Goal: Information Seeking & Learning: Find specific page/section

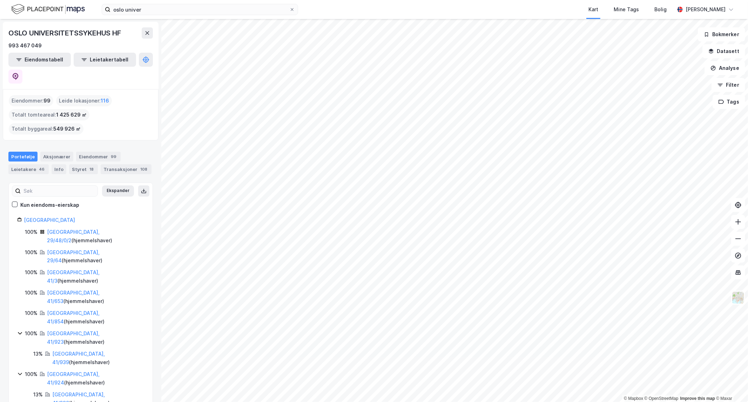
click at [160, 15] on div "oslo univer Kart Mine Tags [PERSON_NAME] [PERSON_NAME]" at bounding box center [374, 9] width 748 height 19
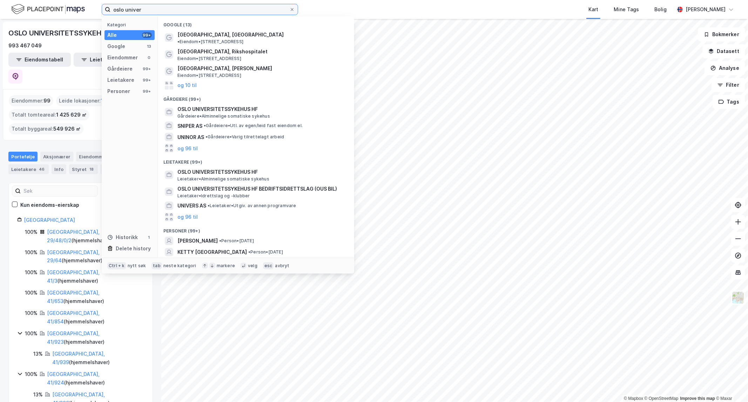
drag, startPoint x: 150, startPoint y: 8, endPoint x: 92, endPoint y: 13, distance: 57.7
click at [92, 13] on div "oslo univer Kategori Alle 99+ Google 13 Eiendommer 0 Gårdeiere 99+ Leietakere 9…" at bounding box center [374, 9] width 748 height 19
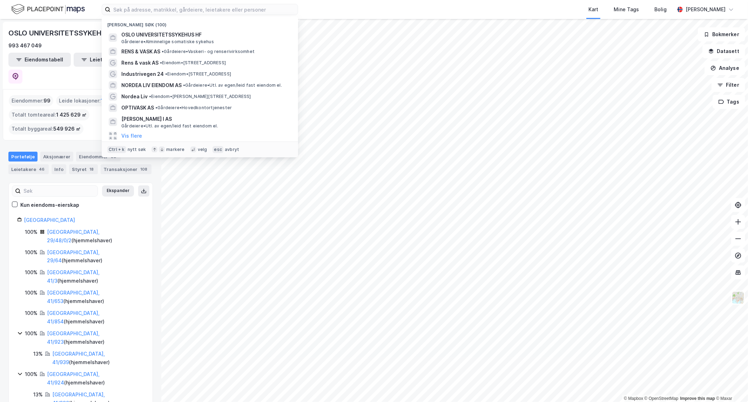
click at [325, 9] on div "Nylige søk (100) OSLO UNIVERSITETSSYKEHUS HF Gårdeiere • Alminnelige somatiske …" at bounding box center [374, 9] width 748 height 19
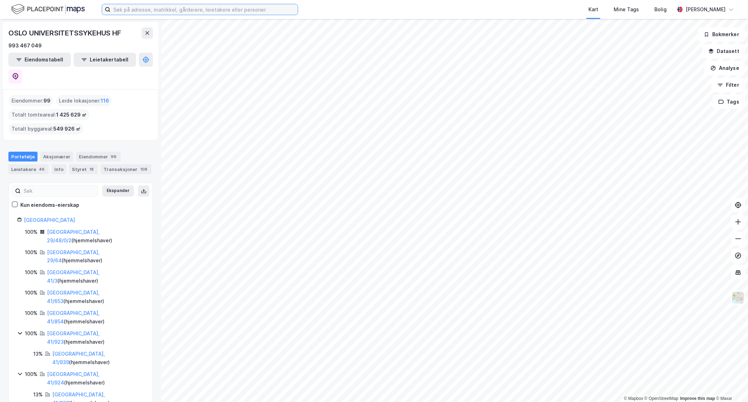
click at [252, 13] on input at bounding box center [204, 9] width 187 height 11
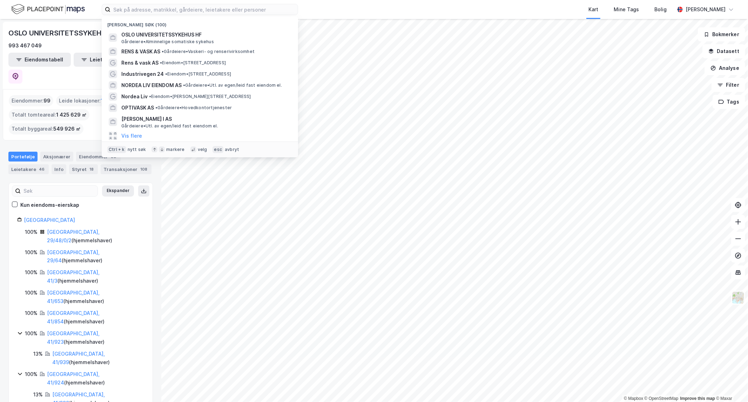
click at [315, 11] on div "Nylige søk (100) OSLO UNIVERSITETSSYKEHUS HF Gårdeiere • Alminnelige somatiske …" at bounding box center [374, 9] width 748 height 19
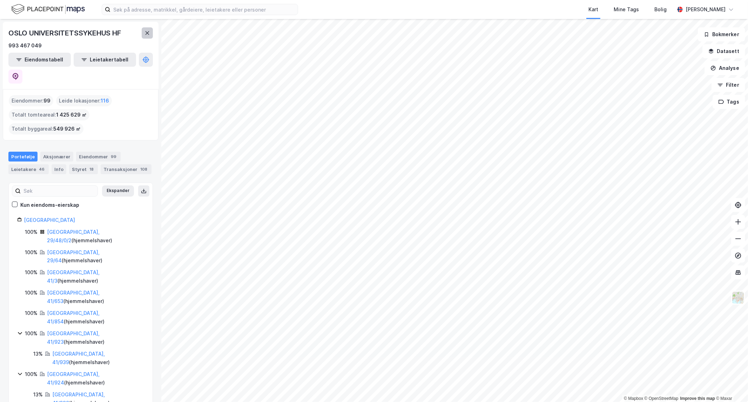
click at [143, 34] on button at bounding box center [147, 32] width 11 height 11
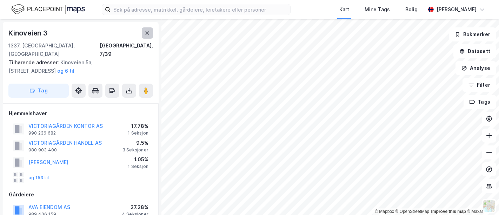
click at [145, 34] on icon at bounding box center [148, 33] width 6 height 6
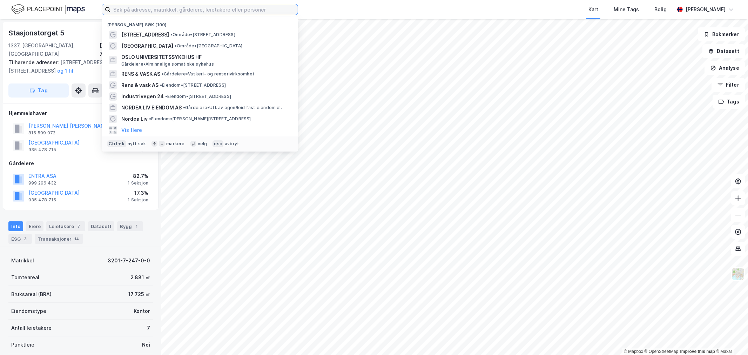
click at [220, 13] on input at bounding box center [204, 9] width 187 height 11
click at [142, 8] on input at bounding box center [204, 9] width 187 height 11
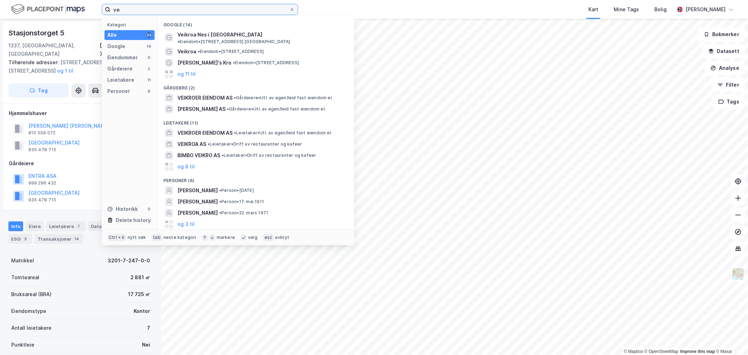
type input "v"
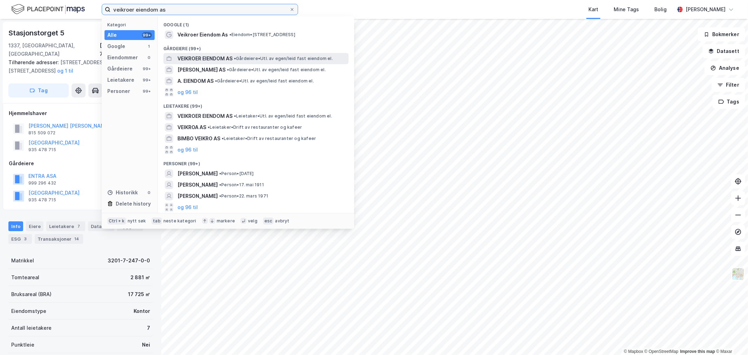
type input "veikroer eiendom as"
click at [251, 60] on span "• Gårdeiere • Utl. av egen/leid fast eiendom el." at bounding box center [283, 59] width 99 height 6
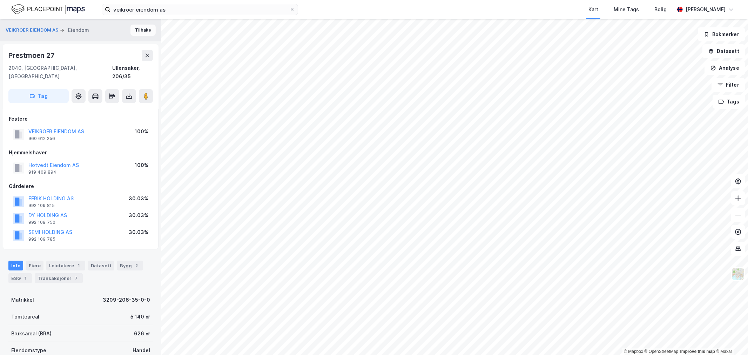
click at [144, 31] on button "Tilbake" at bounding box center [143, 30] width 25 height 11
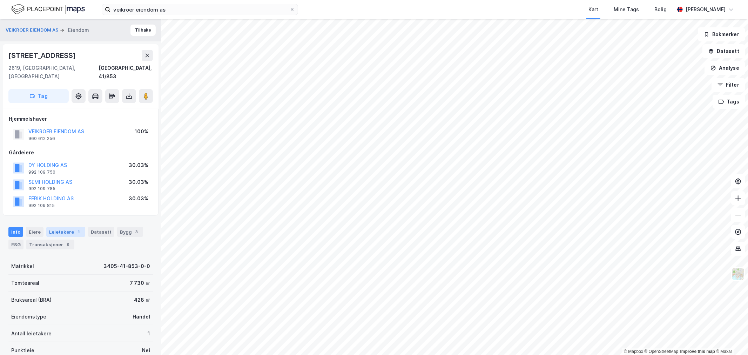
click at [58, 227] on div "Leietakere 1" at bounding box center [65, 232] width 39 height 10
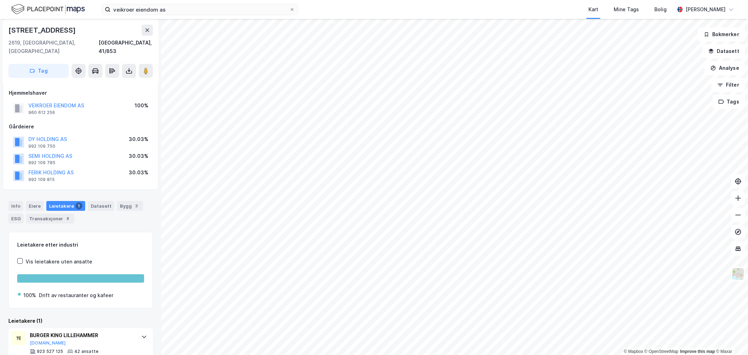
scroll to position [36, 0]
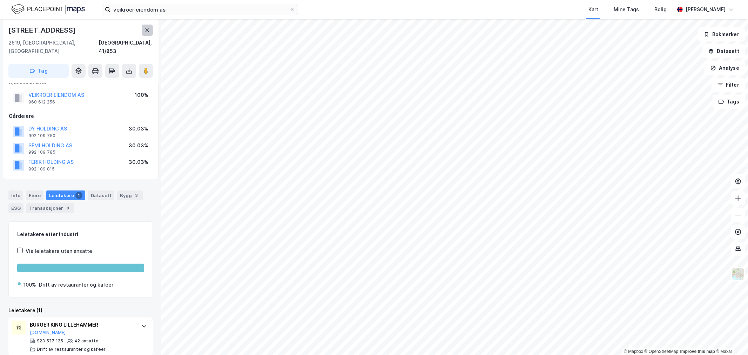
click at [146, 31] on icon at bounding box center [148, 30] width 4 height 4
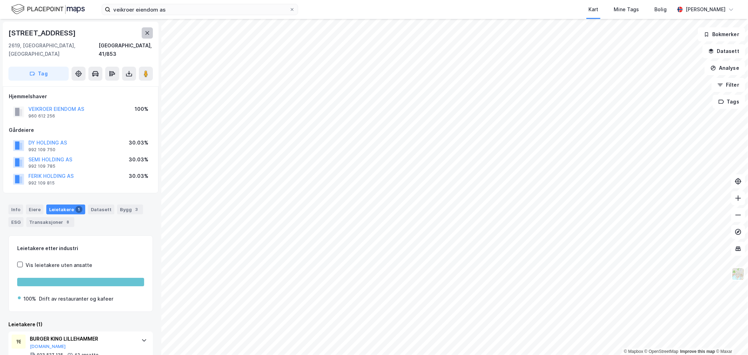
click at [146, 32] on icon at bounding box center [148, 33] width 4 height 4
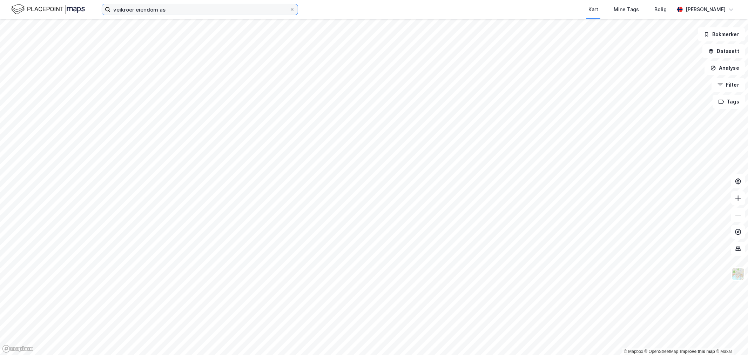
click at [178, 11] on input "veikroer eiendom as" at bounding box center [200, 9] width 179 height 11
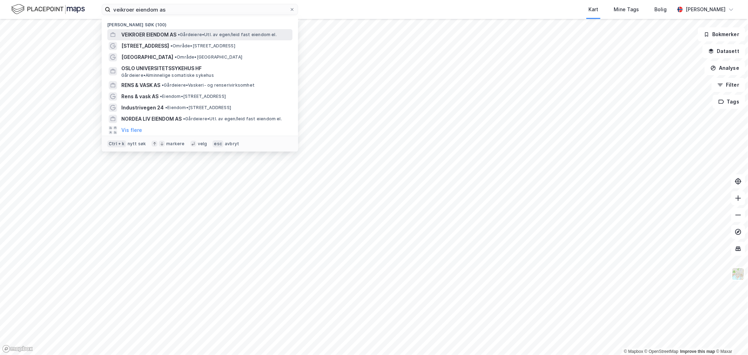
click at [180, 32] on span "•" at bounding box center [179, 34] width 2 height 5
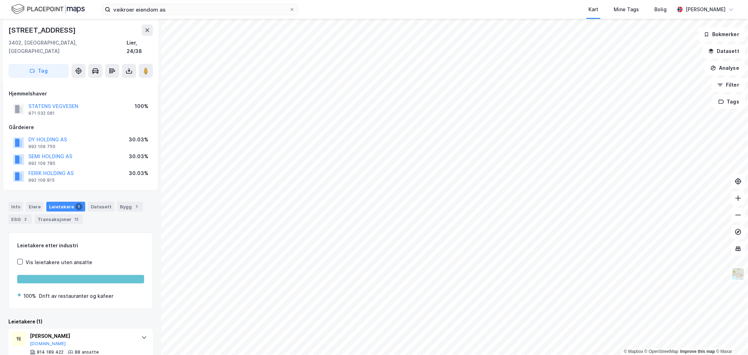
scroll to position [71, 0]
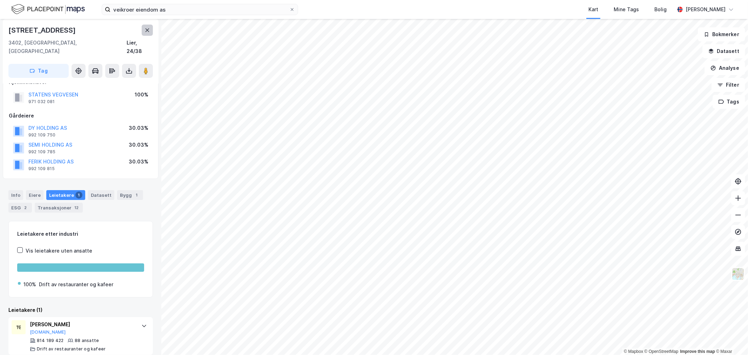
click at [148, 27] on button at bounding box center [147, 30] width 11 height 11
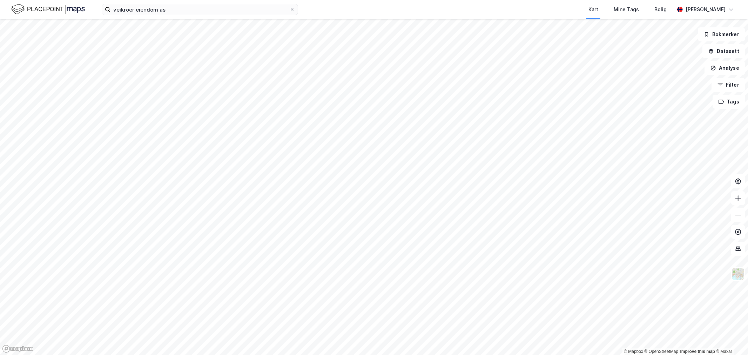
click at [179, 15] on div "veikroer eiendom as [GEOGRAPHIC_DATA] Tags [PERSON_NAME] [PERSON_NAME]" at bounding box center [374, 9] width 748 height 19
click at [184, 9] on input "veikroer eiendom as" at bounding box center [200, 9] width 179 height 11
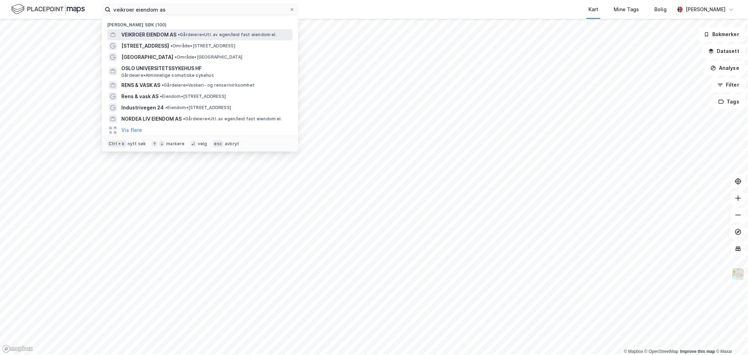
click at [170, 35] on span "VEIKROER EIENDOM AS" at bounding box center [148, 35] width 55 height 8
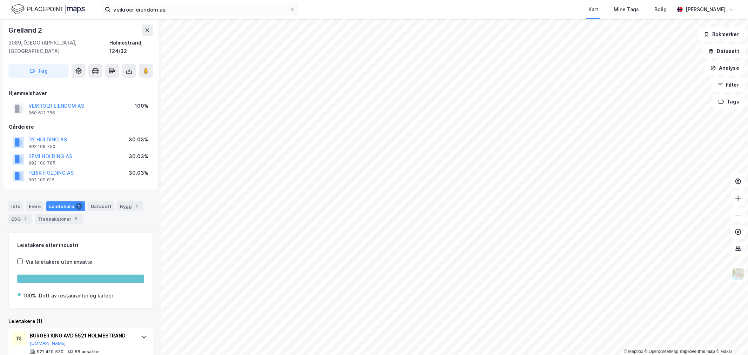
scroll to position [36, 0]
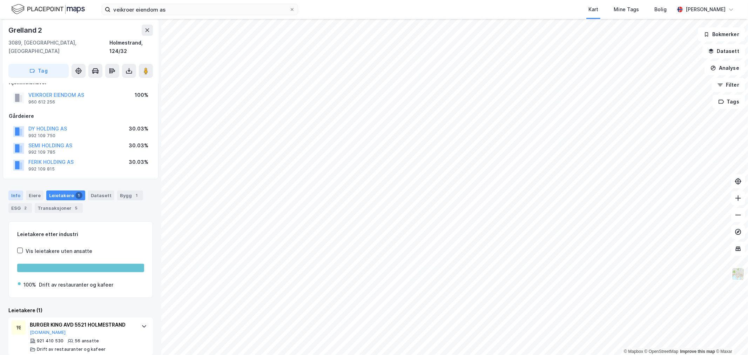
click at [16, 191] on div "Info" at bounding box center [15, 196] width 15 height 10
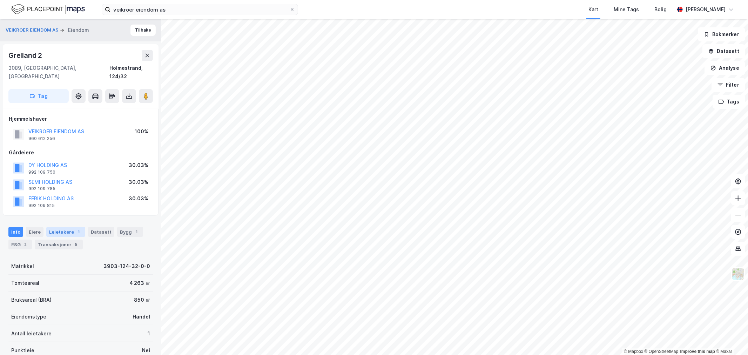
click at [68, 227] on div "Leietakere 1" at bounding box center [65, 232] width 39 height 10
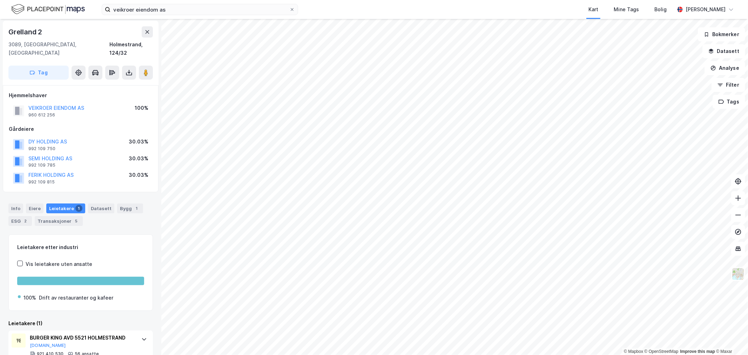
scroll to position [36, 0]
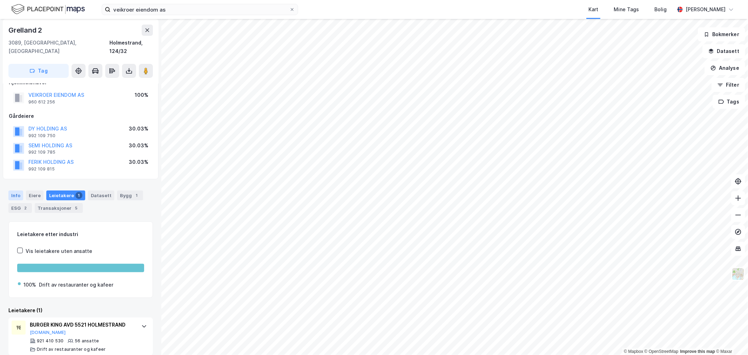
click at [13, 191] on div "Info" at bounding box center [15, 196] width 15 height 10
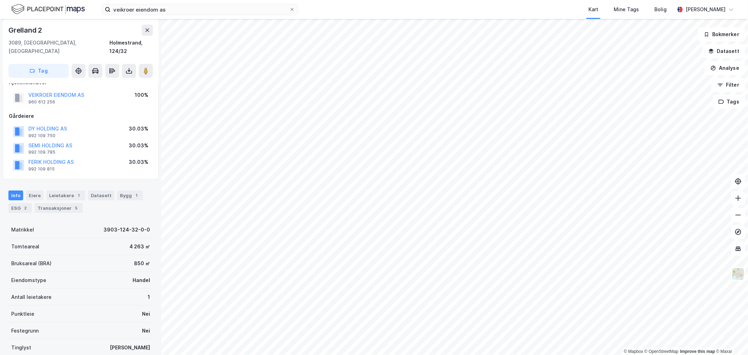
scroll to position [82, 0]
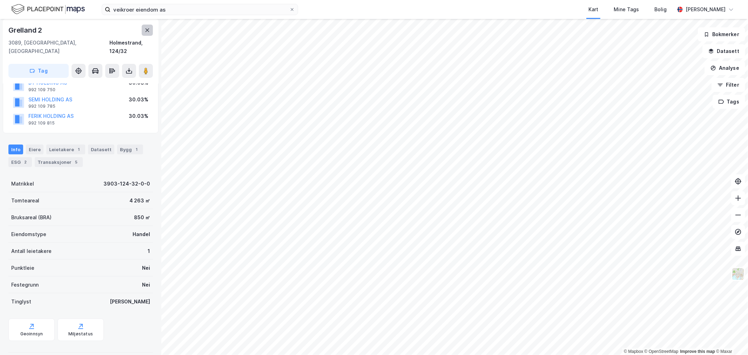
click at [142, 28] on button at bounding box center [147, 30] width 11 height 11
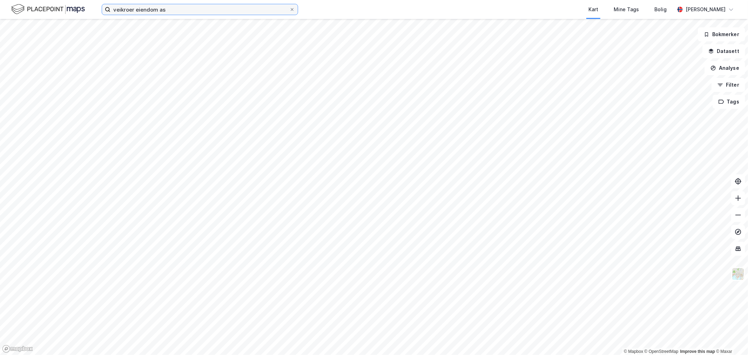
click at [191, 14] on input "veikroer eiendom as" at bounding box center [200, 9] width 179 height 11
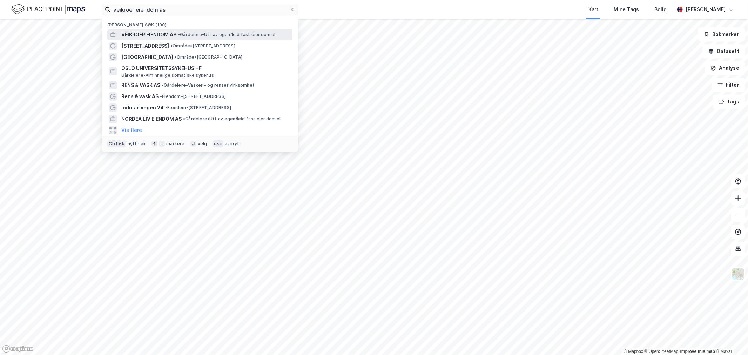
click at [155, 36] on span "VEIKROER EIENDOM AS" at bounding box center [148, 35] width 55 height 8
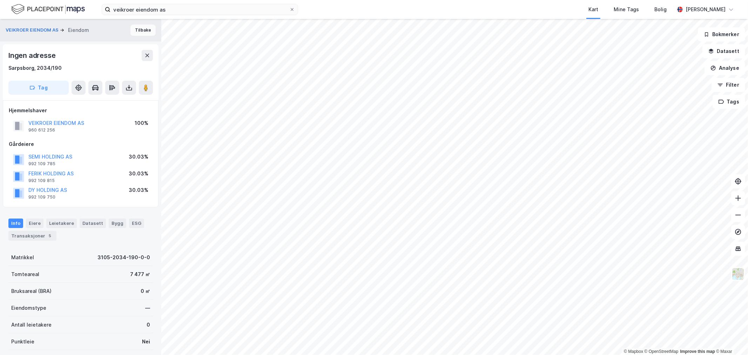
click at [131, 29] on button "Tilbake" at bounding box center [143, 30] width 25 height 11
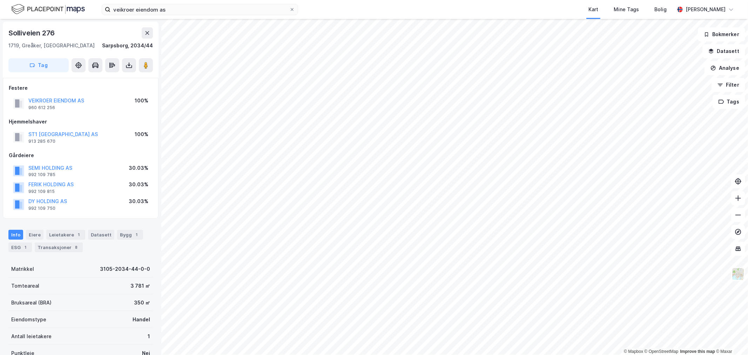
scroll to position [1, 0]
drag, startPoint x: 60, startPoint y: 30, endPoint x: 8, endPoint y: 30, distance: 52.6
click at [8, 30] on div "Solliveien 276 1719, [GEOGRAPHIC_DATA], [GEOGRAPHIC_DATA], 2034/44 Tag" at bounding box center [81, 49] width 156 height 56
copy div "Solliveien 276"
click at [142, 33] on button at bounding box center [147, 31] width 11 height 11
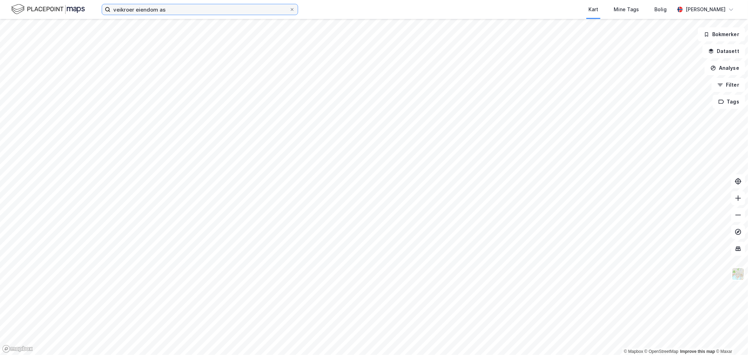
click at [195, 8] on input "veikroer eiendom as" at bounding box center [200, 9] width 179 height 11
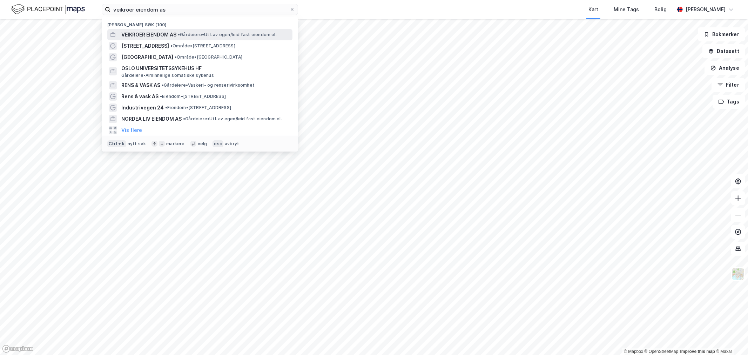
click at [166, 34] on span "VEIKROER EIENDOM AS" at bounding box center [148, 35] width 55 height 8
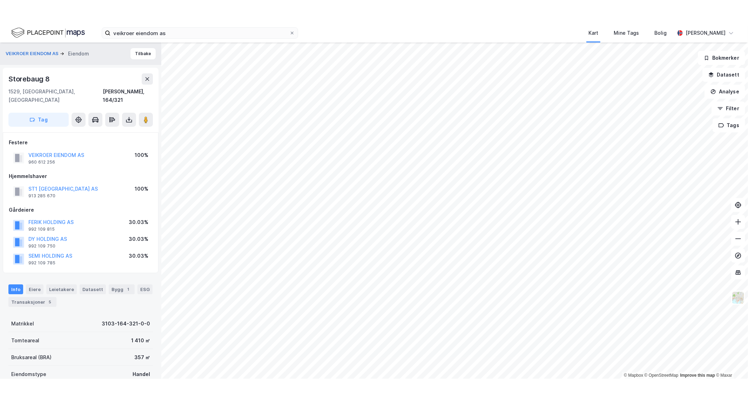
scroll to position [1, 0]
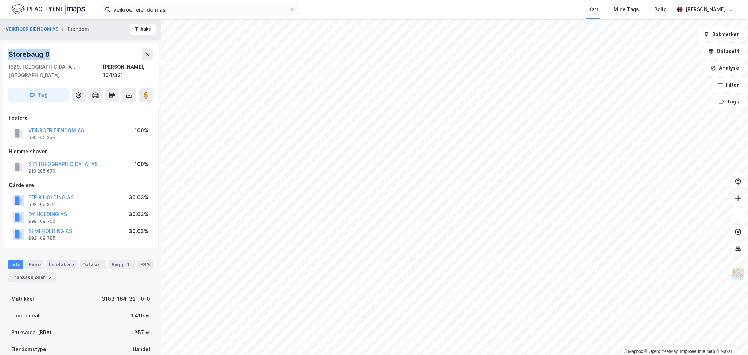
drag, startPoint x: 52, startPoint y: 49, endPoint x: 9, endPoint y: 46, distance: 42.6
click at [9, 46] on div "Storebaug [STREET_ADDRESS][PERSON_NAME] Tag" at bounding box center [81, 75] width 156 height 65
copy div "Storebaug 8"
click at [139, 27] on button "Tilbake" at bounding box center [143, 29] width 25 height 11
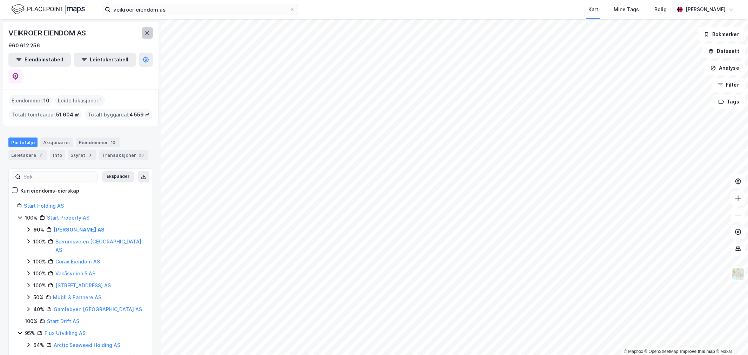
click at [148, 32] on icon at bounding box center [148, 33] width 4 height 4
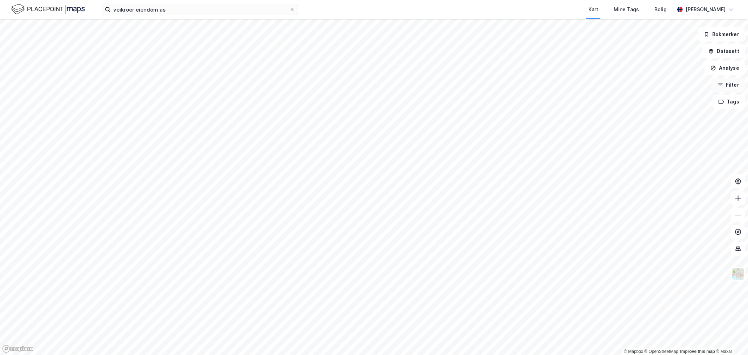
click at [728, 86] on button "Filter" at bounding box center [729, 85] width 34 height 14
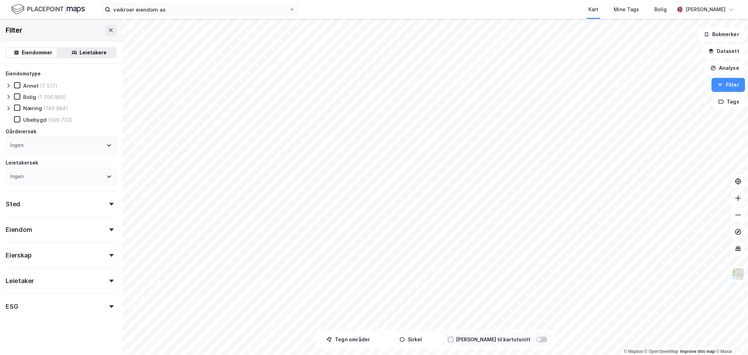
click at [76, 50] on div "Leietakere" at bounding box center [88, 53] width 53 height 10
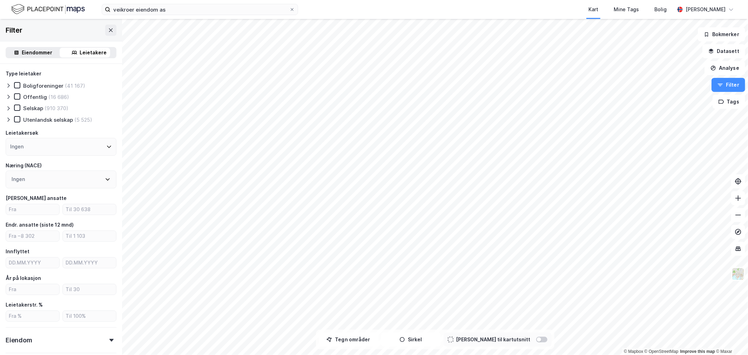
click at [46, 148] on div "Ingen" at bounding box center [61, 147] width 111 height 18
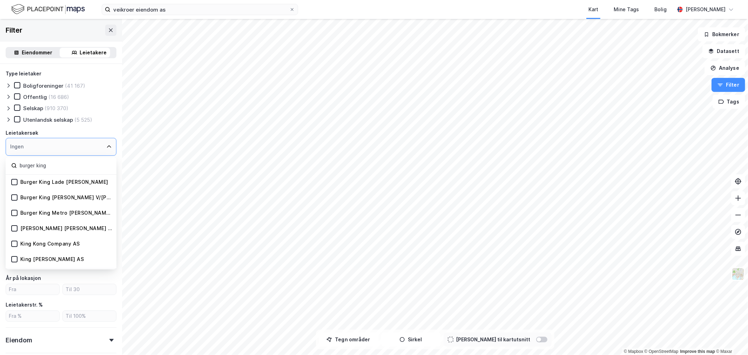
click at [58, 166] on input "burger king" at bounding box center [65, 165] width 92 height 9
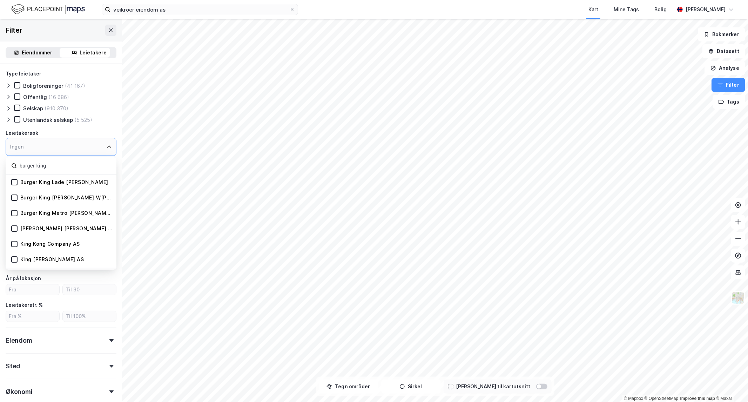
type input "burger king"
click at [51, 162] on input "burger king" at bounding box center [65, 165] width 92 height 9
click at [56, 166] on input "burger king" at bounding box center [65, 165] width 92 height 9
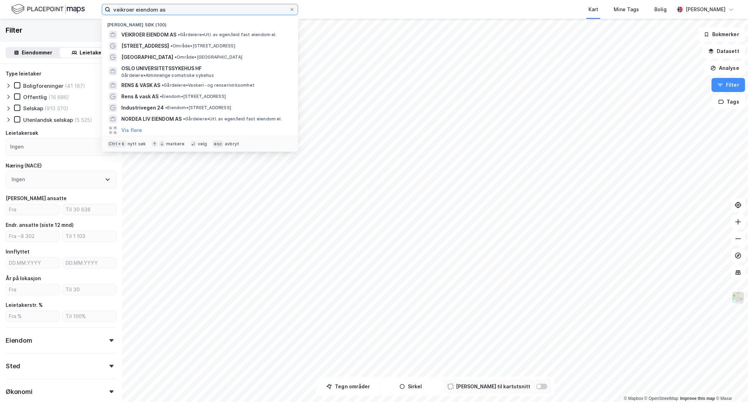
click at [181, 8] on input "veikroer eiendom as" at bounding box center [200, 9] width 179 height 11
click at [165, 11] on input "veikroer eiendom as" at bounding box center [200, 9] width 179 height 11
drag, startPoint x: 178, startPoint y: 12, endPoint x: 89, endPoint y: 13, distance: 88.8
click at [89, 13] on div "veikroer eiendom as Nylige søk (100) VEIKROER EIENDOM AS • Gårdeiere • Utl. av …" at bounding box center [374, 9] width 748 height 19
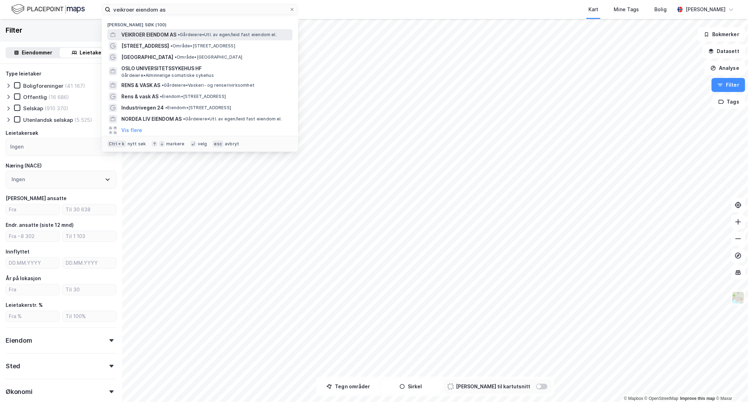
click at [196, 34] on span "• Gårdeiere • Utl. av egen/leid fast eiendom el." at bounding box center [227, 35] width 99 height 6
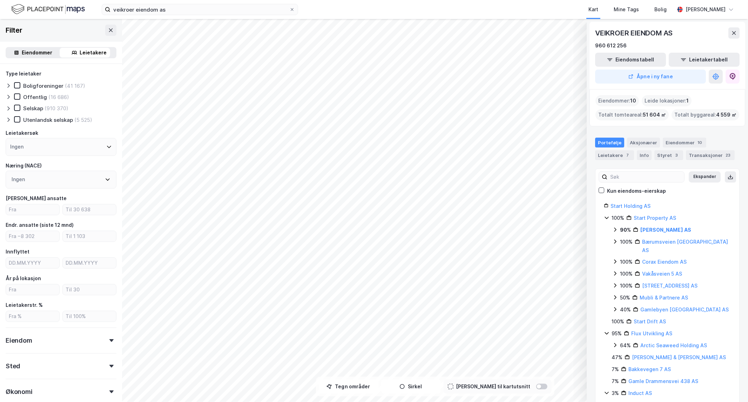
click at [53, 147] on div "Ingen" at bounding box center [61, 147] width 111 height 18
type input "v"
click at [108, 32] on icon at bounding box center [111, 30] width 6 height 6
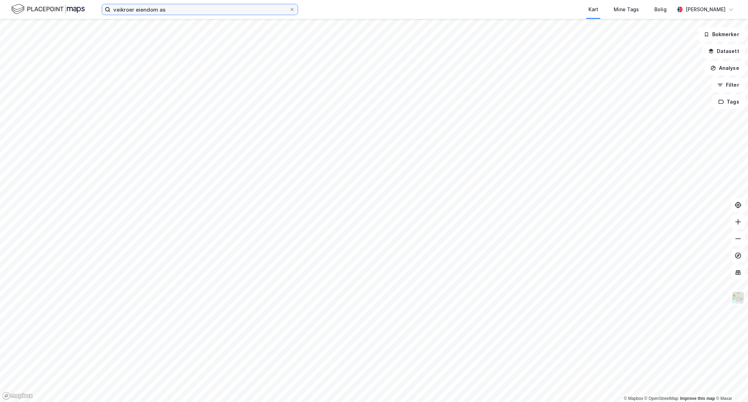
click at [174, 12] on input "veikroer eiendom as" at bounding box center [200, 9] width 179 height 11
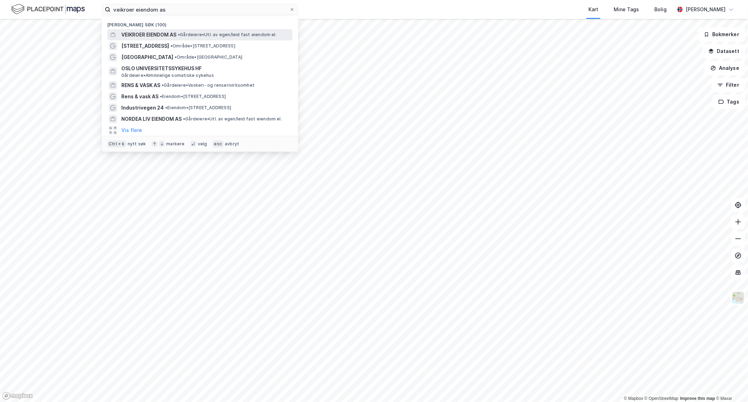
click at [169, 35] on span "VEIKROER EIENDOM AS" at bounding box center [148, 35] width 55 height 8
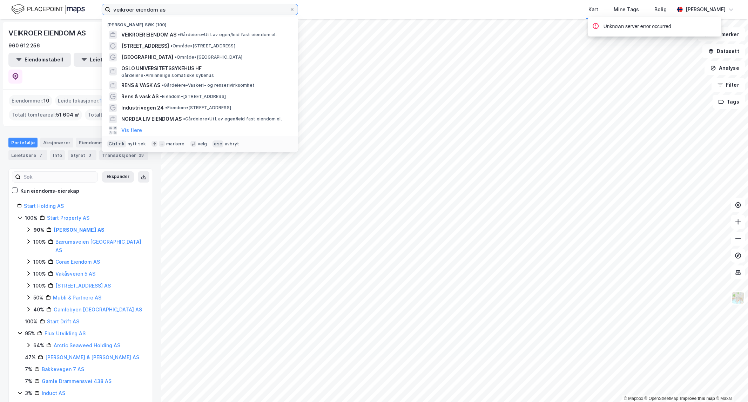
drag, startPoint x: 201, startPoint y: 12, endPoint x: 76, endPoint y: 12, distance: 124.6
click at [76, 12] on div "veikroer eiendom as Nylige søk (100) VEIKROER EIENDOM AS • Gårdeiere • Utl. av …" at bounding box center [374, 9] width 748 height 19
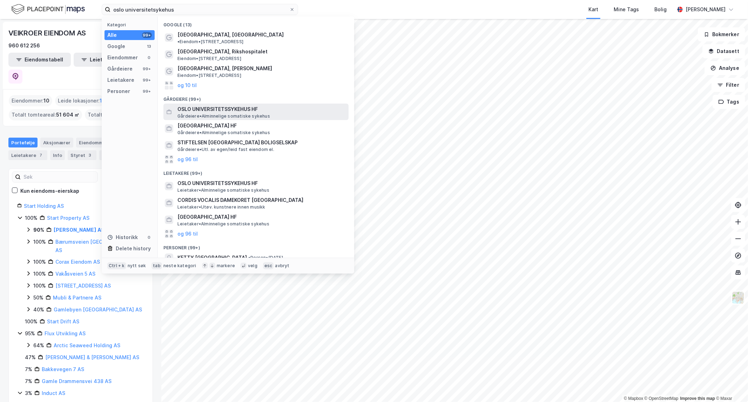
click at [229, 105] on span "OSLO UNIVERSITETSSYKEHUS HF" at bounding box center [262, 109] width 168 height 8
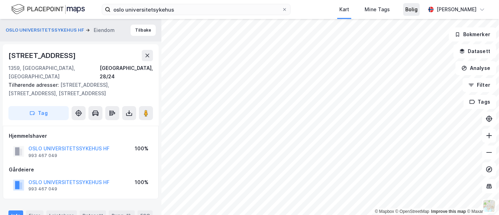
scroll to position [1, 0]
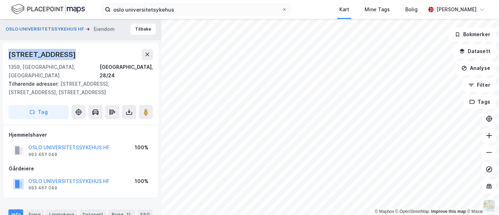
drag, startPoint x: 70, startPoint y: 52, endPoint x: 9, endPoint y: 53, distance: 60.7
click at [9, 53] on div "[STREET_ADDRESS]" at bounding box center [80, 54] width 145 height 11
copy div "[STREET_ADDRESS]"
click at [138, 29] on button "Tilbake" at bounding box center [143, 29] width 25 height 11
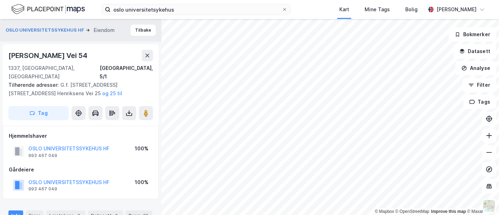
scroll to position [1, 0]
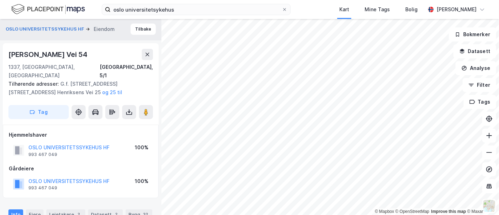
drag, startPoint x: 88, startPoint y: 55, endPoint x: 23, endPoint y: 52, distance: 65.7
click at [23, 52] on div "[PERSON_NAME] Vei 54" at bounding box center [80, 54] width 145 height 11
copy div "Henriksens Vei 54"
click at [133, 31] on button "Tilbake" at bounding box center [143, 29] width 25 height 11
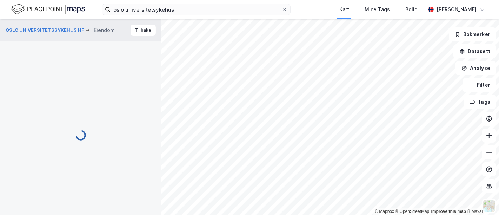
scroll to position [1, 0]
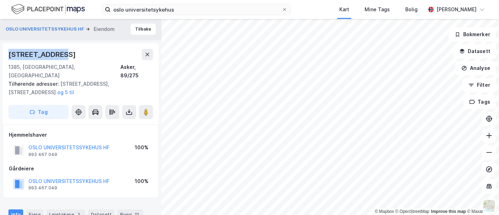
drag, startPoint x: 63, startPoint y: 54, endPoint x: 9, endPoint y: 55, distance: 54.0
click at [9, 55] on div "[STREET_ADDRESS]" at bounding box center [80, 54] width 145 height 11
copy div "[STREET_ADDRESS]"
click at [142, 31] on button "Tilbake" at bounding box center [143, 29] width 25 height 11
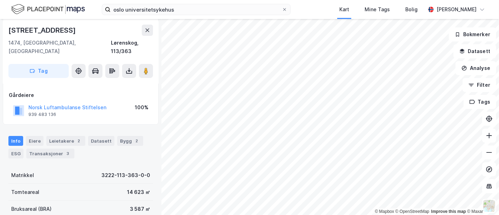
scroll to position [79, 0]
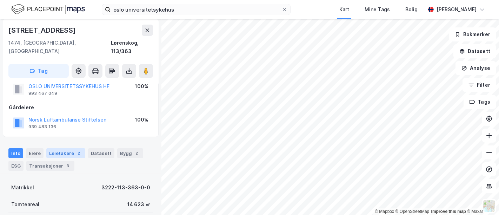
click at [66, 148] on div "Leietakere 2" at bounding box center [65, 153] width 39 height 10
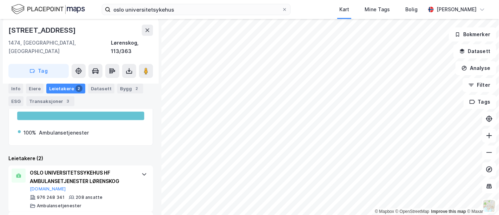
scroll to position [217, 0]
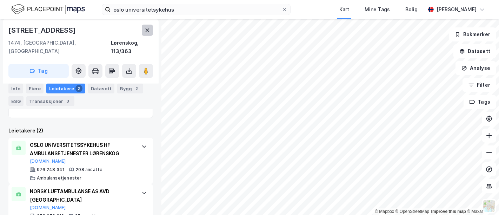
click at [144, 33] on button at bounding box center [147, 30] width 11 height 11
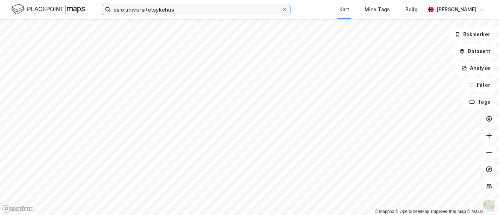
click at [189, 7] on input "oslo universitetsykehus" at bounding box center [196, 9] width 171 height 11
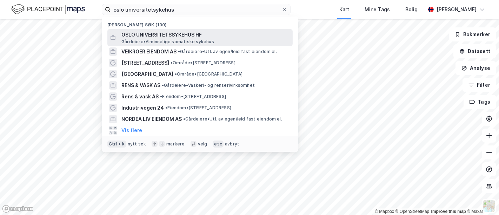
click at [171, 32] on span "OSLO UNIVERSITETSSYKEHUS HF" at bounding box center [205, 35] width 168 height 8
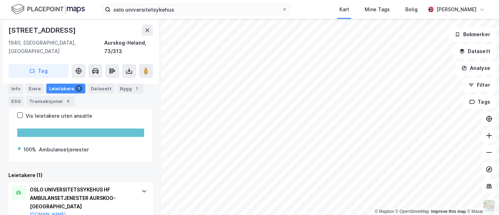
scroll to position [193, 0]
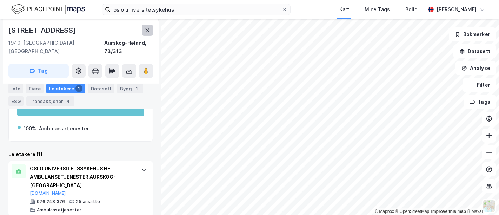
click at [149, 32] on icon at bounding box center [148, 30] width 6 height 6
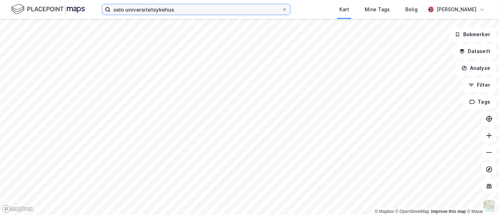
click at [190, 9] on input "oslo universitetsykehus" at bounding box center [196, 9] width 171 height 11
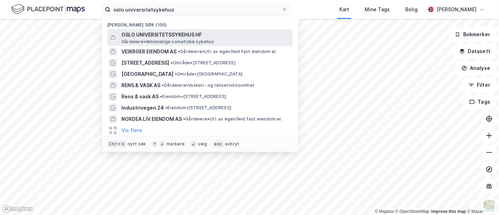
click at [157, 38] on span "OSLO UNIVERSITETSSYKEHUS HF" at bounding box center [205, 35] width 168 height 8
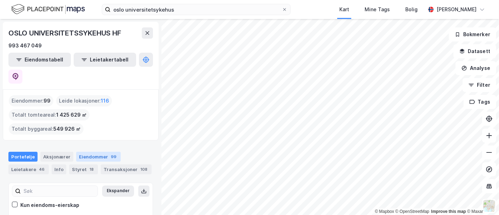
scroll to position [39, 0]
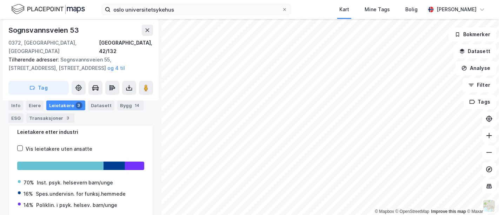
scroll to position [66, 0]
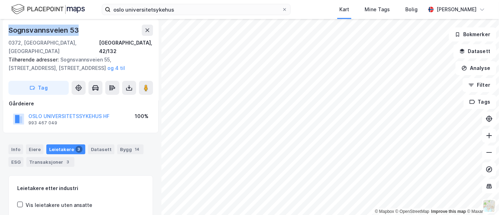
drag, startPoint x: 80, startPoint y: 25, endPoint x: 9, endPoint y: 29, distance: 71.3
click at [9, 29] on div "Sognsvannsveien 53" at bounding box center [80, 30] width 145 height 11
copy div "Sognsvannsveien 53"
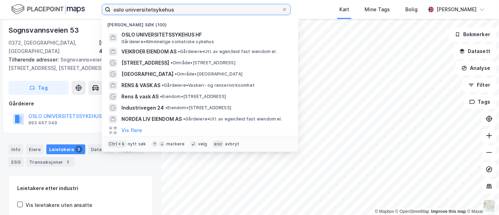
drag, startPoint x: 191, startPoint y: 10, endPoint x: 38, endPoint y: 9, distance: 153.0
click at [38, 9] on div "oslo universitetsykehus Nylige søk (100) [GEOGRAPHIC_DATA] • Alminnelige somati…" at bounding box center [249, 9] width 499 height 19
paste input "[STREET_ADDRESS]"
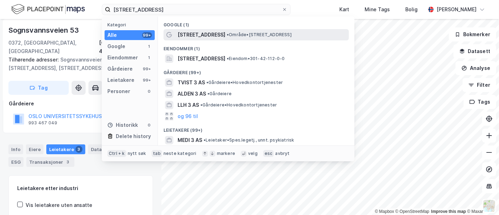
click at [212, 34] on span "[STREET_ADDRESS]" at bounding box center [202, 35] width 48 height 8
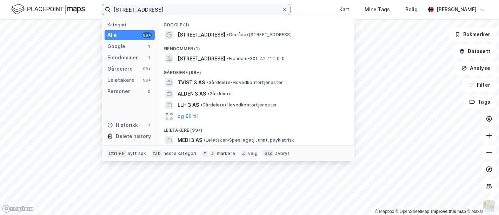
click at [192, 9] on input "[STREET_ADDRESS]" at bounding box center [196, 9] width 171 height 11
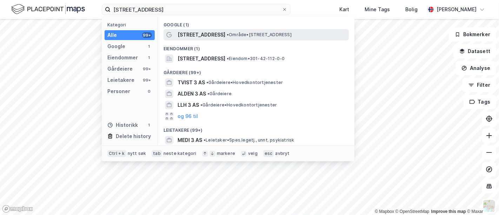
click at [197, 34] on span "[STREET_ADDRESS]" at bounding box center [202, 35] width 48 height 8
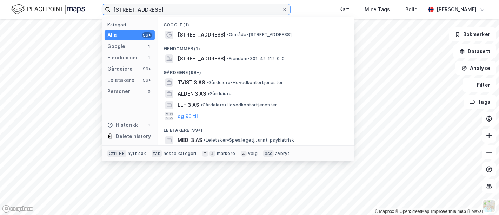
click at [173, 11] on input "[STREET_ADDRESS]" at bounding box center [196, 9] width 171 height 11
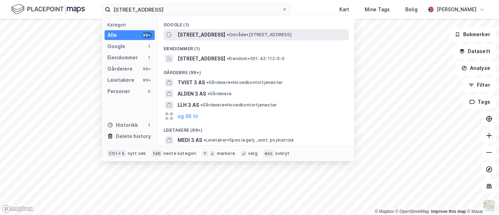
click at [197, 35] on span "[STREET_ADDRESS]" at bounding box center [202, 35] width 48 height 8
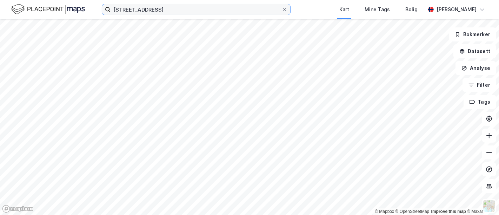
click at [177, 13] on input "[STREET_ADDRESS]" at bounding box center [196, 9] width 171 height 11
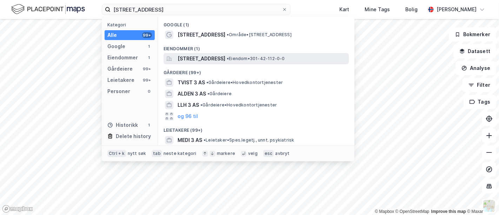
click at [215, 55] on span "[STREET_ADDRESS]" at bounding box center [202, 58] width 48 height 8
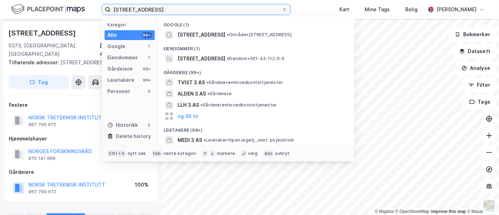
drag, startPoint x: 175, startPoint y: 4, endPoint x: 49, endPoint y: 6, distance: 126.7
click at [49, 5] on div "Børrestuveien 3 Kategori Alle 99+ Google 1 Eiendommer 1 Gårdeiere 99+ Leietaker…" at bounding box center [249, 9] width 499 height 19
paste input "Lovisenberggata 4G"
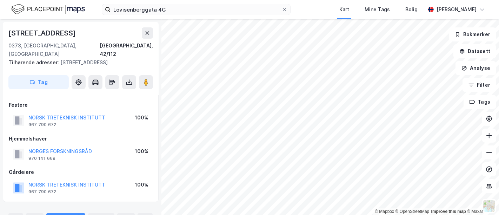
click at [41, 9] on img at bounding box center [48, 9] width 74 height 12
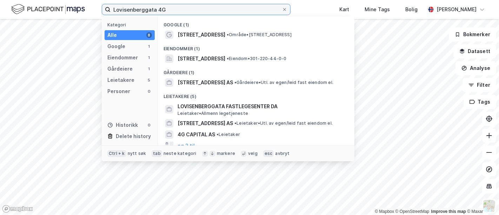
click at [164, 10] on input "Lovisenberggata 4G" at bounding box center [196, 9] width 171 height 11
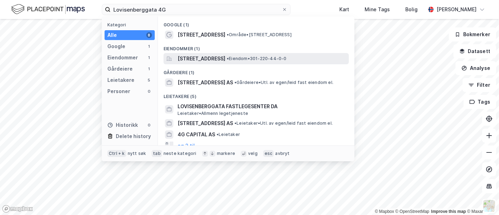
click at [195, 59] on span "[STREET_ADDRESS]" at bounding box center [202, 58] width 48 height 8
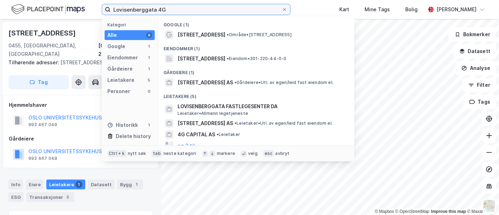
drag, startPoint x: 181, startPoint y: 10, endPoint x: -34, endPoint y: -1, distance: 214.7
click at [0, 0] on html "Lovisenberggata 4G Kategori Alle 9 Google 1 Eiendommer 1 Gårdeiere 1 Leietakere…" at bounding box center [249, 107] width 499 height 215
paste input "Sognsvannsveien 21"
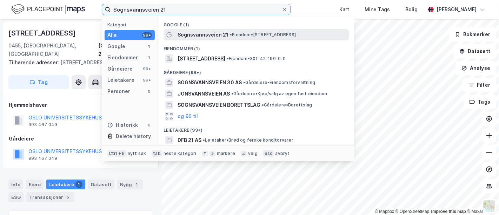
type input "Sognsvannsveien 21"
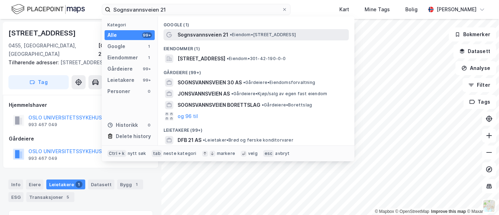
click at [241, 38] on div "Sognsvannsveien 21 • Eiendom • [STREET_ADDRESS]" at bounding box center [263, 35] width 170 height 8
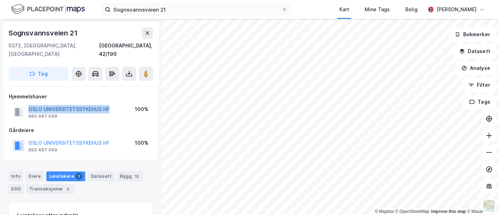
drag, startPoint x: 118, startPoint y: 103, endPoint x: 29, endPoint y: 101, distance: 89.5
click at [29, 104] on div "[GEOGRAPHIC_DATA] HF 993 467 049 100%" at bounding box center [81, 112] width 144 height 17
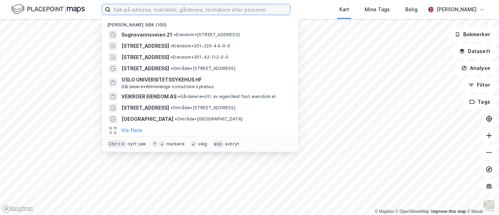
click at [146, 8] on input at bounding box center [201, 9] width 180 height 11
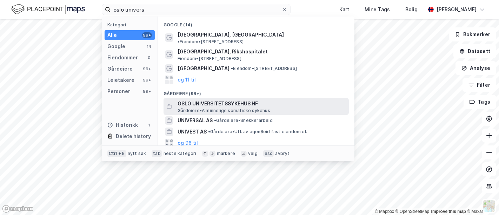
click at [226, 99] on span "OSLO UNIVERSITETSSYKEHUS HF" at bounding box center [262, 103] width 168 height 8
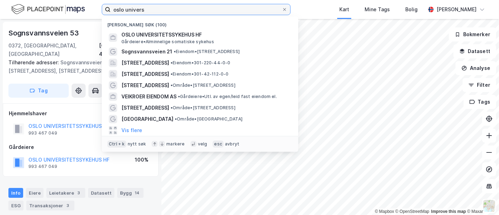
drag, startPoint x: 160, startPoint y: 9, endPoint x: 108, endPoint y: 11, distance: 51.3
click at [108, 11] on label "oslo univers" at bounding box center [196, 9] width 189 height 11
paste input "Øyovegen 14"
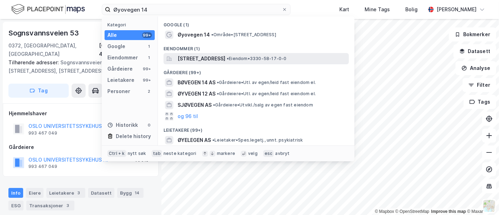
click at [200, 58] on span "Øyovegen 14, 3580, GEILO, HOL" at bounding box center [202, 58] width 48 height 8
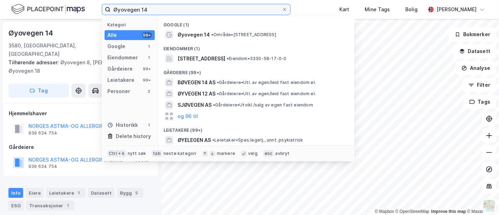
drag, startPoint x: 171, startPoint y: 7, endPoint x: -57, endPoint y: 7, distance: 228.4
click at [0, 7] on html "Øyovegen 14 Kategori Alle 99+ Google 1 Eiendommer 1 Gårdeiere 99+ Leietakere 99…" at bounding box center [249, 107] width 499 height 215
paste input "Kristoffer Robins vei 13"
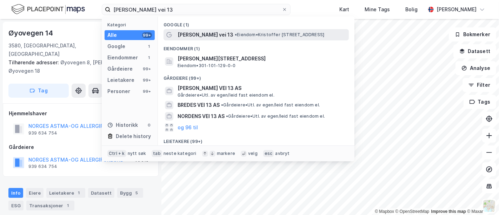
click at [221, 39] on div "Kristoffer Robins vei 13 • Eiendom • Kristoffer Robins vei 13, 0978 Oslo" at bounding box center [256, 34] width 185 height 11
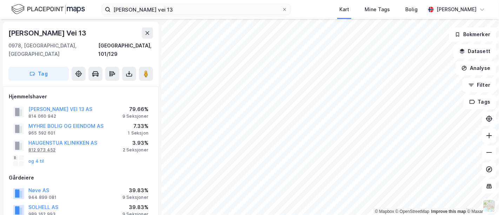
scroll to position [39, 0]
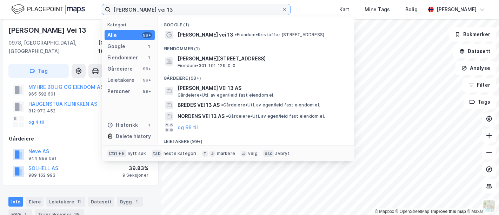
drag, startPoint x: 207, startPoint y: 9, endPoint x: 33, endPoint y: 11, distance: 174.1
click at [33, 11] on div "Kristoffer Robins vei 13 Kategori Alle 99+ Google 1 Eiendommer 1 Gårdeiere 99+ …" at bounding box center [249, 9] width 499 height 19
paste input "urstedvegen 5, 2610 Mesnali"
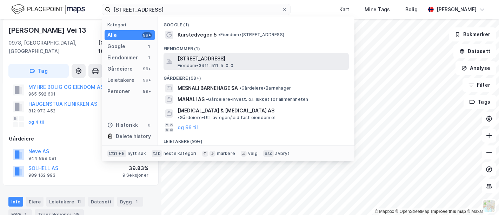
click at [236, 61] on span "Kurstedvegen 5, 2610, MESNALI, RINGSAKER" at bounding box center [262, 58] width 168 height 8
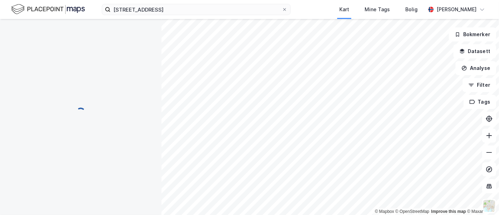
scroll to position [39, 0]
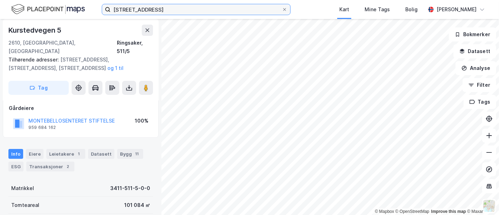
drag, startPoint x: 217, startPoint y: 11, endPoint x: 3, endPoint y: 12, distance: 213.7
click at [3, 12] on div "Kurstedvegen 5, 2610 Mesnali Kart Mine Tags Bolig Eirik Aarnes" at bounding box center [249, 9] width 499 height 19
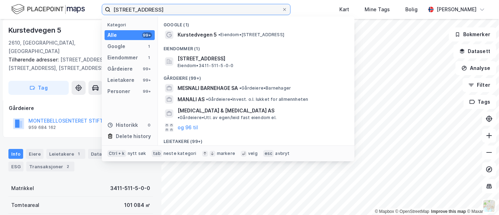
paste input "Oluf Onsumsvei 11"
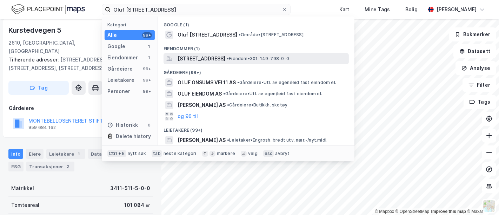
click at [225, 56] on span "Oluf Onsums vei 11, 0680, OSLO, OSLO" at bounding box center [202, 58] width 48 height 8
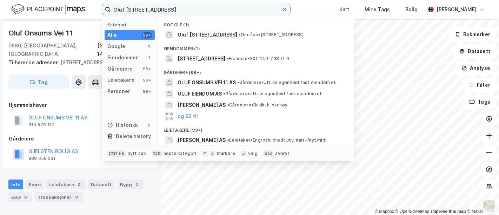
drag, startPoint x: 198, startPoint y: 11, endPoint x: -56, endPoint y: 15, distance: 253.7
click at [0, 15] on html "Oluf Onsumsvei 11 Kategori Alle 99+ Google 1 Eiendommer 1 Gårdeiere 99+ Leietak…" at bounding box center [249, 107] width 499 height 215
paste input "Helga Vaneks vei 6"
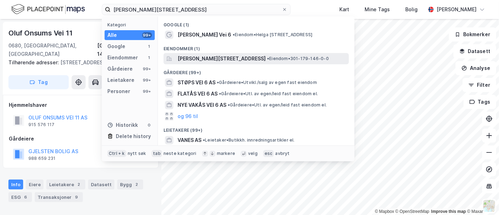
click at [211, 60] on span "Helga Vaneks vei 6, 1281, OSLO, OSLO" at bounding box center [222, 58] width 88 height 8
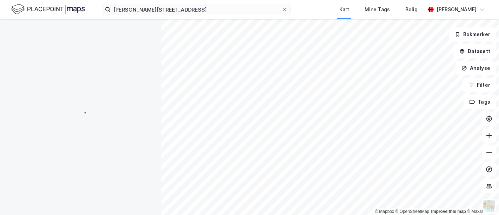
scroll to position [0, 0]
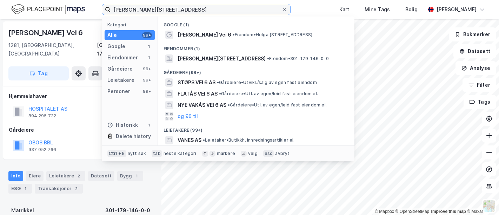
drag, startPoint x: 173, startPoint y: 8, endPoint x: 118, endPoint y: 12, distance: 55.2
click at [118, 10] on input "Helga Vaneks vei 6" at bounding box center [196, 9] width 171 height 11
click at [185, 9] on input "Helga Vaneks vei 6" at bounding box center [196, 9] width 171 height 11
drag, startPoint x: 183, startPoint y: 9, endPoint x: 33, endPoint y: 7, distance: 150.2
click at [33, 7] on div "Helga Vaneks vei 6 Kategori Alle 99+ Google 1 Eiendommer 1 Gårdeiere 99+ Leieta…" at bounding box center [249, 9] width 499 height 19
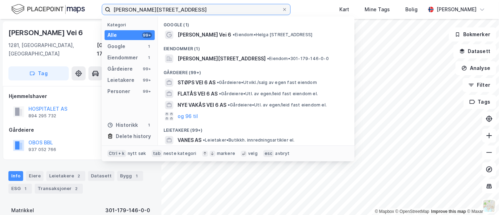
paste input "Sognsvannsveien 61"
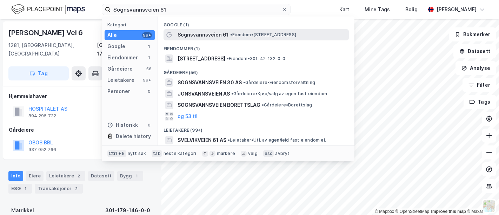
click at [230, 36] on span "•" at bounding box center [231, 34] width 2 height 5
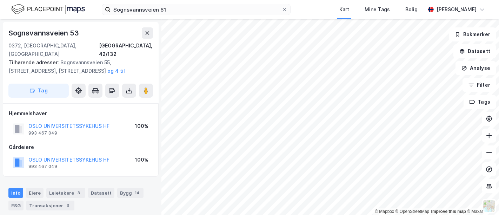
scroll to position [0, 0]
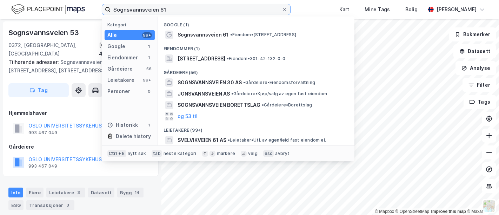
drag, startPoint x: 180, startPoint y: 13, endPoint x: 78, endPoint y: 7, distance: 103.0
click at [78, 7] on div "Sognsvannsveien 61 Kategori Alle 99+ Google 1 Eiendommer 1 Gårdeiere 56 Leietak…" at bounding box center [249, 9] width 499 height 19
paste input "Trondheimsveien 2"
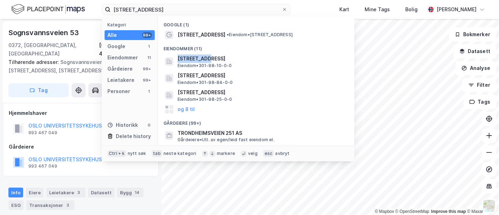
drag, startPoint x: 208, startPoint y: 62, endPoint x: 209, endPoint y: 42, distance: 20.1
click at [209, 42] on div "Google (1) Trondheimsveien 2 • Eiendom • Trondheimsveien 2, 0560 Oslo Eiendomme…" at bounding box center [256, 80] width 197 height 129
click at [209, 41] on div "Eiendommer (11)" at bounding box center [256, 46] width 197 height 13
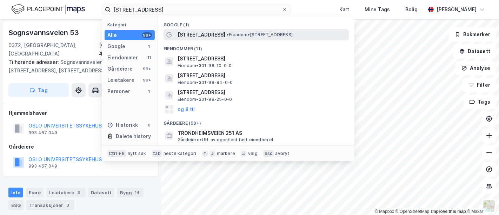
click at [225, 38] on div "Trondheimsveien 2 • Eiendom • Trondheimsveien 2, 0560 Oslo" at bounding box center [263, 35] width 170 height 8
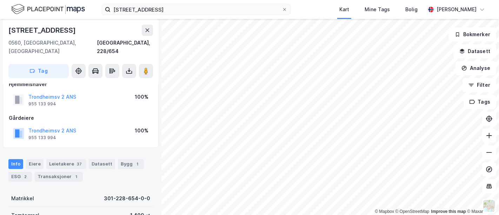
scroll to position [11, 0]
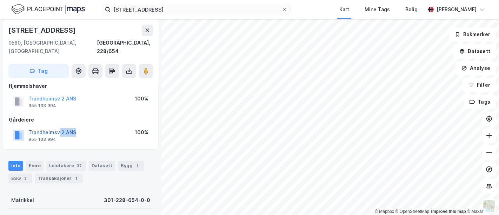
drag, startPoint x: 76, startPoint y: 121, endPoint x: 57, endPoint y: 125, distance: 19.6
click at [57, 127] on div "Trondheimsv 2 ANS 955 133 994 100%" at bounding box center [81, 135] width 144 height 17
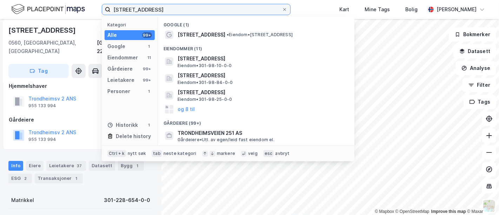
drag, startPoint x: 173, startPoint y: 11, endPoint x: 5, endPoint y: 12, distance: 168.4
click at [5, 12] on div "Trondheimsveien 2 Kategori Alle 99+ Google 1 Eiendommer 11 Gårdeiere 99+ Leieta…" at bounding box center [249, 9] width 499 height 19
paste input "Kirkeveien 166"
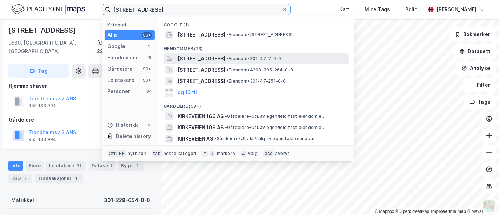
type input "Kirkeveien 166"
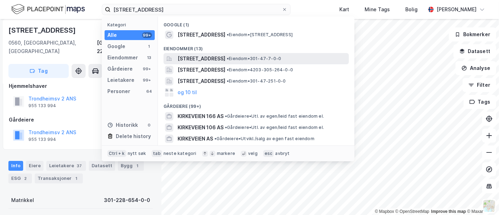
click at [225, 59] on span "Kirkeveien 166, 0450, OSLO, OSLO" at bounding box center [202, 58] width 48 height 8
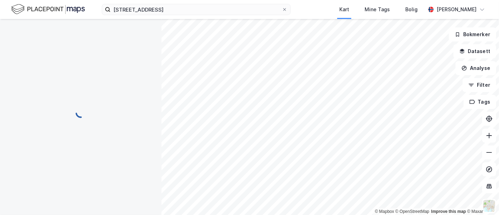
scroll to position [11, 0]
